Goal: Task Accomplishment & Management: Complete application form

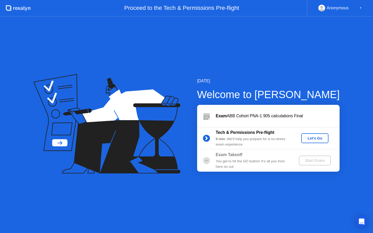
click at [322, 137] on div "Let's Go" at bounding box center [314, 138] width 23 height 4
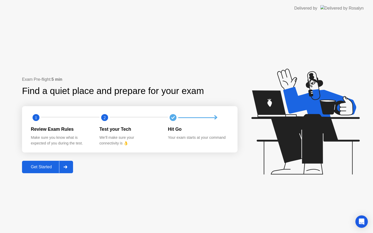
click at [46, 167] on div "Get Started" at bounding box center [42, 167] width 36 height 5
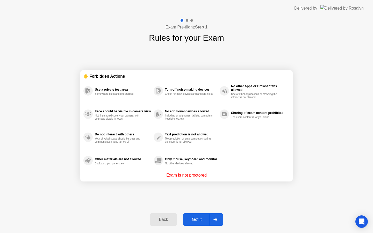
click at [202, 219] on div "Got it" at bounding box center [197, 219] width 24 height 5
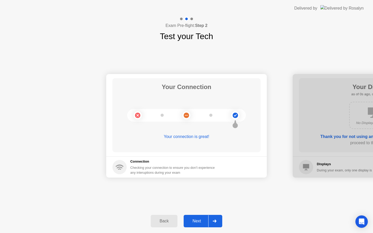
click at [203, 221] on div "Next" at bounding box center [196, 221] width 23 height 5
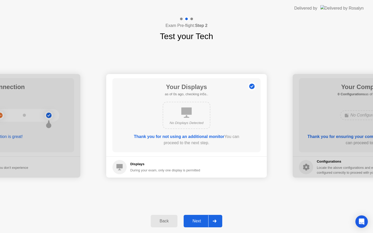
click at [203, 221] on div "Next" at bounding box center [196, 221] width 23 height 5
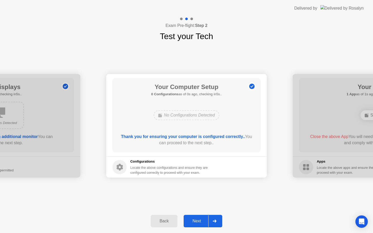
click at [203, 221] on div "Next" at bounding box center [196, 221] width 23 height 5
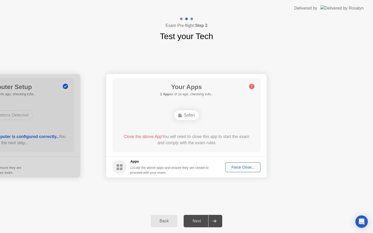
click at [250, 168] on div "Force Close..." at bounding box center [243, 167] width 32 height 4
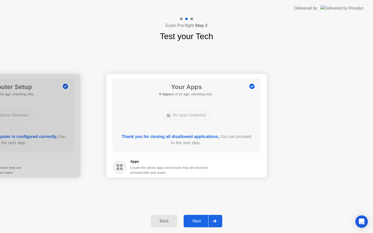
click at [196, 219] on div "Next" at bounding box center [196, 221] width 23 height 5
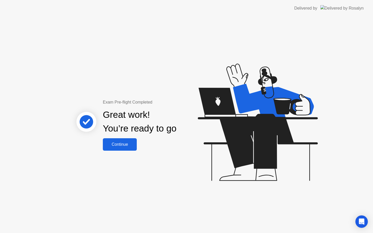
click at [132, 143] on div "Continue" at bounding box center [119, 144] width 31 height 5
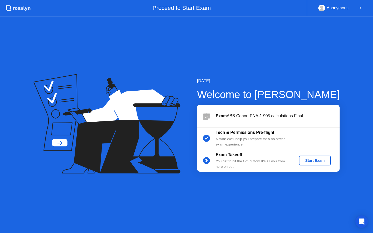
click at [318, 162] on div "Start Exam" at bounding box center [315, 161] width 28 height 4
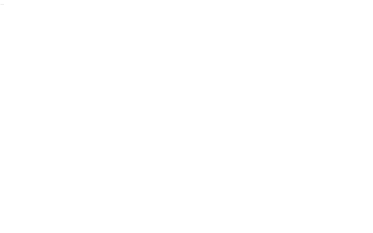
click div "End Proctoring Session"
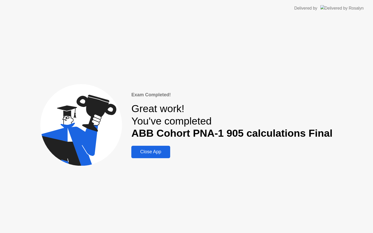
click at [163, 154] on div "Close App" at bounding box center [151, 151] width 36 height 5
